Goal: Task Accomplishment & Management: Use online tool/utility

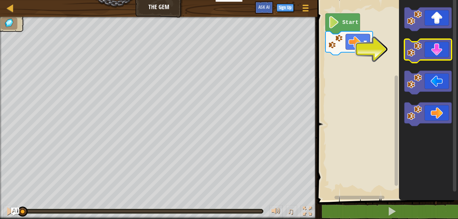
click at [436, 47] on icon "Blockly Workspace" at bounding box center [427, 51] width 47 height 24
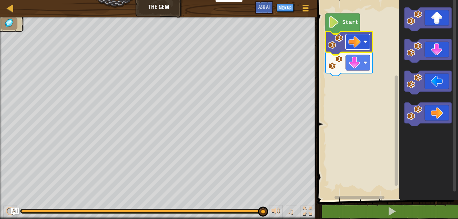
click at [353, 42] on image "Blockly Workspace" at bounding box center [354, 42] width 12 height 12
click at [347, 37] on rect "Blockly Workspace" at bounding box center [357, 41] width 24 height 15
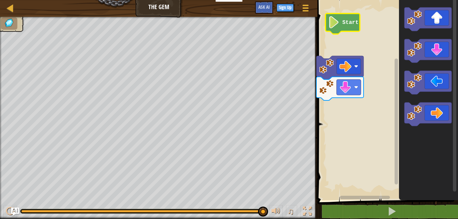
click at [350, 20] on text "Start" at bounding box center [350, 23] width 16 height 6
click at [344, 23] on text "Start" at bounding box center [350, 23] width 16 height 6
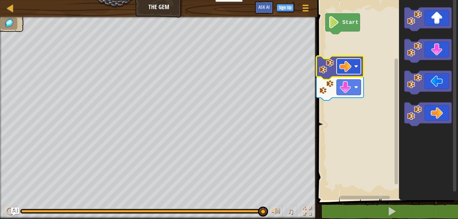
click at [352, 60] on rect "Blockly Workspace" at bounding box center [348, 66] width 24 height 15
click at [338, 62] on rect "Blockly Workspace" at bounding box center [348, 66] width 24 height 15
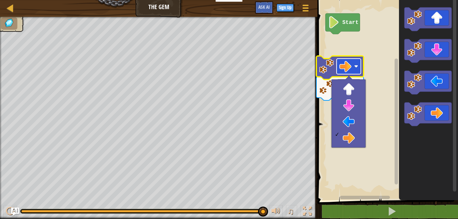
click at [338, 70] on rect "Blockly Workspace" at bounding box center [348, 66] width 24 height 15
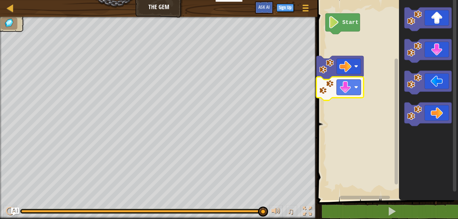
click at [331, 55] on rect "Blockly Workspace" at bounding box center [386, 98] width 143 height 203
click at [330, 70] on image "Blockly Workspace" at bounding box center [326, 66] width 15 height 15
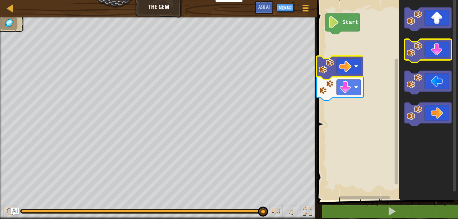
click at [435, 58] on icon "Blockly Workspace" at bounding box center [427, 51] width 47 height 24
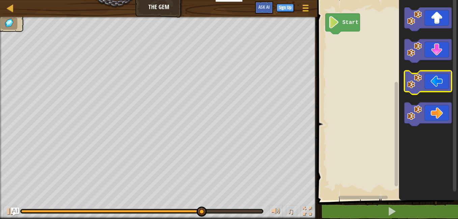
click at [450, 127] on icon "Blockly Workspace" at bounding box center [428, 98] width 59 height 203
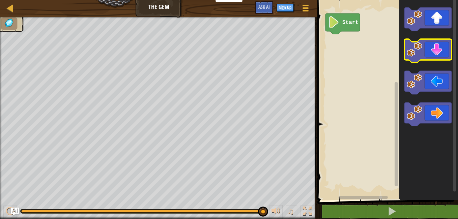
click at [420, 54] on image "Blockly Workspace" at bounding box center [414, 49] width 15 height 15
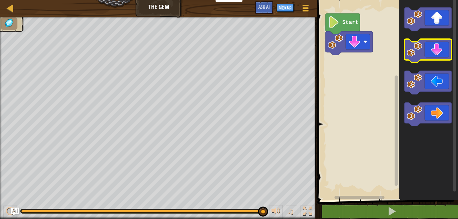
click at [420, 54] on image "Blockly Workspace" at bounding box center [414, 49] width 15 height 15
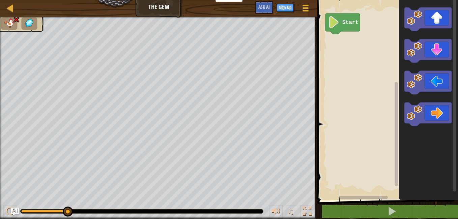
click at [457, 0] on html "Educators Create Free Account School & District Solutions Teacher Toolkit Previ…" at bounding box center [229, 0] width 458 height 0
